Goal: Check status: Check status

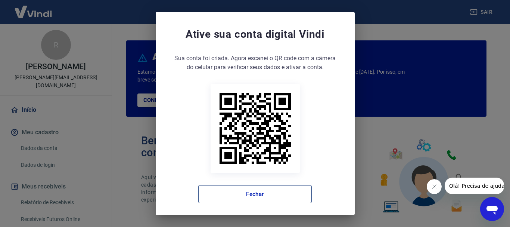
click at [250, 191] on button "Fechar" at bounding box center [254, 194] width 113 height 18
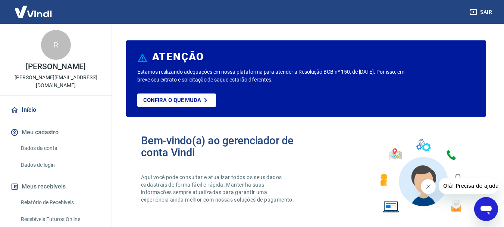
click at [30, 108] on link "Início" at bounding box center [56, 110] width 94 height 16
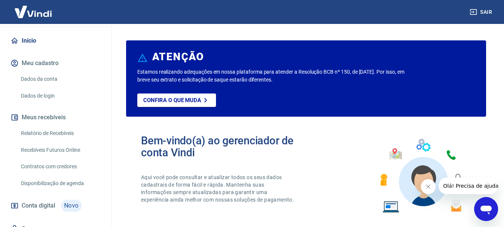
scroll to position [75, 0]
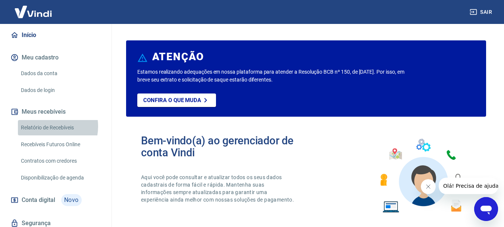
click at [46, 126] on link "Relatório de Recebíveis" at bounding box center [60, 127] width 85 height 15
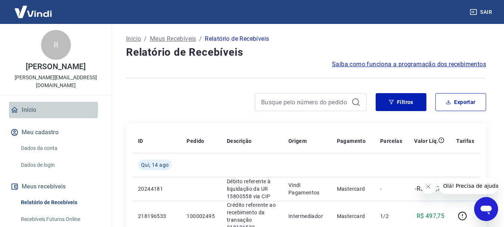
click at [33, 109] on link "Início" at bounding box center [56, 110] width 94 height 16
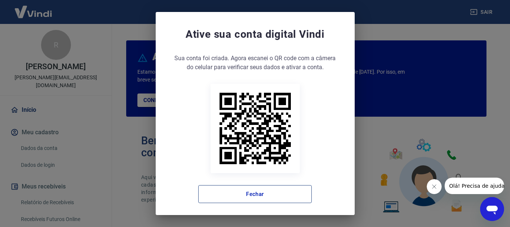
click at [258, 196] on button "Fechar" at bounding box center [254, 194] width 113 height 18
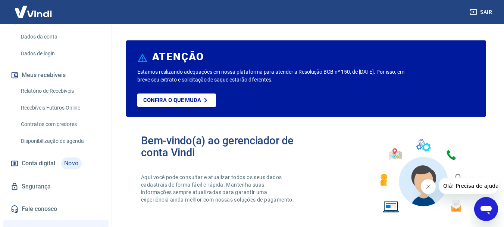
scroll to position [112, 0]
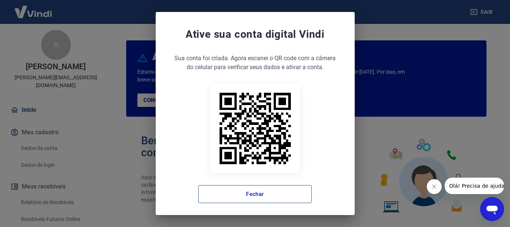
click at [250, 194] on button "Fechar" at bounding box center [254, 194] width 113 height 18
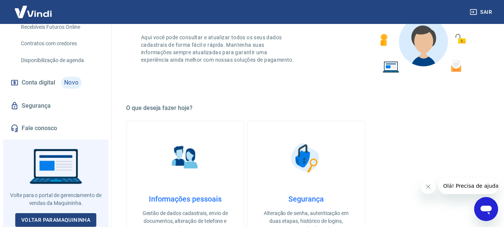
scroll to position [149, 0]
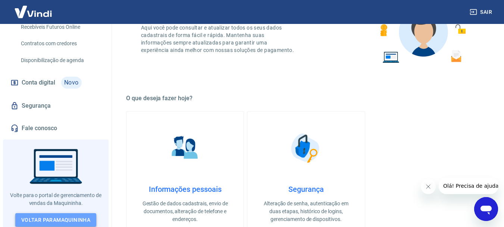
click at [68, 214] on link "Voltar para Maquininha" at bounding box center [55, 220] width 81 height 14
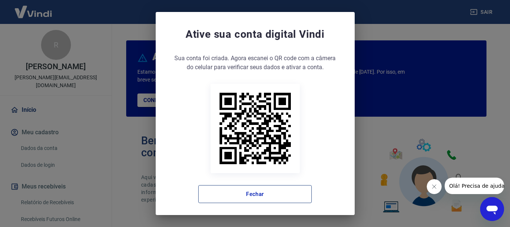
click at [255, 195] on button "Fechar" at bounding box center [254, 194] width 113 height 18
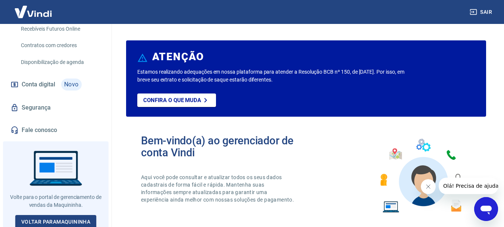
scroll to position [192, 0]
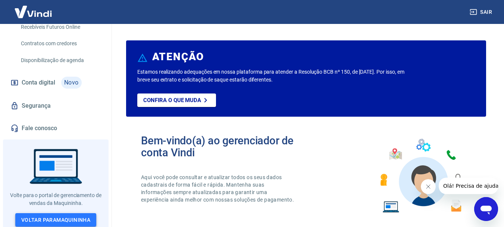
click at [62, 214] on link "Voltar para Maquininha" at bounding box center [55, 220] width 81 height 14
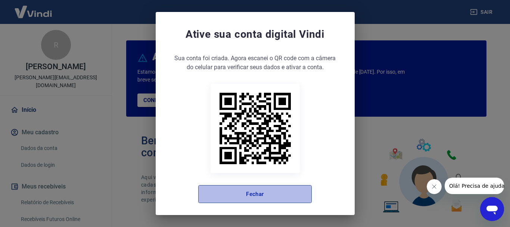
click at [255, 187] on button "Fechar" at bounding box center [254, 194] width 113 height 18
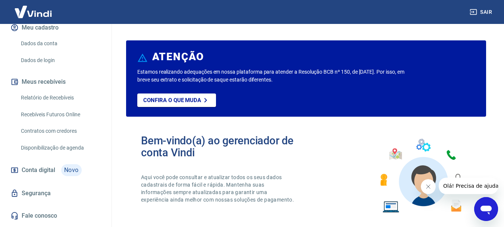
scroll to position [112, 0]
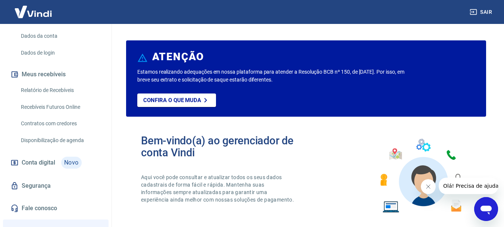
click at [59, 88] on link "Relatório de Recebíveis" at bounding box center [60, 89] width 85 height 15
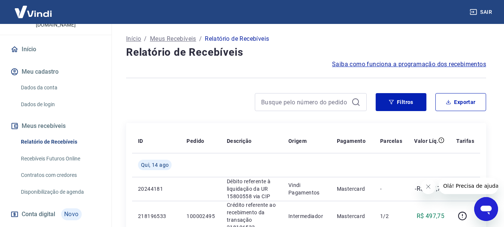
scroll to position [75, 0]
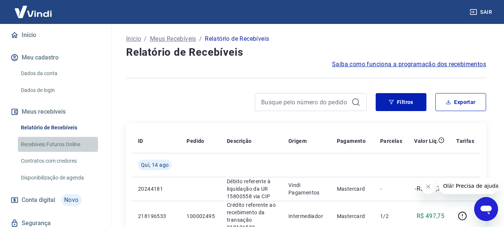
click at [50, 144] on link "Recebíveis Futuros Online" at bounding box center [60, 144] width 85 height 15
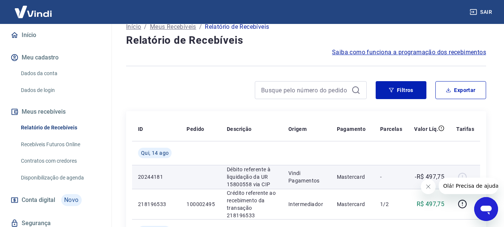
scroll to position [0, 0]
